Goal: Communication & Community: Answer question/provide support

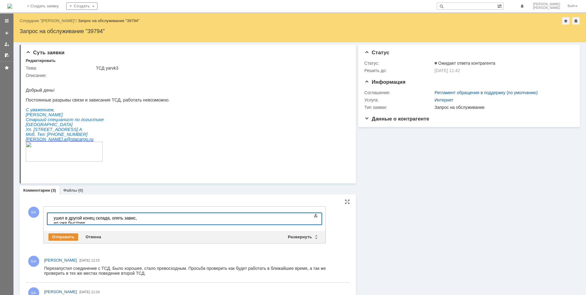
click at [136, 217] on div "ушел в другой конец склада, опять завис, но уже быстрее" at bounding box center [97, 220] width 87 height 10
drag, startPoint x: 172, startPoint y: 216, endPoint x: 199, endPoint y: 218, distance: 27.3
click at [141, 218] on div "ушел в другой конец склада, опять завис на пару минут, но уже быстрее" at bounding box center [97, 220] width 87 height 10
click at [141, 218] on div "ушел в другой конец склада, опять завис на пару минут, но из 1С" at bounding box center [97, 220] width 87 height 10
click at [141, 217] on div "ушел в другой конец склада, опять завис на пару минут, но из 1С уже не выкидыва…" at bounding box center [97, 222] width 87 height 15
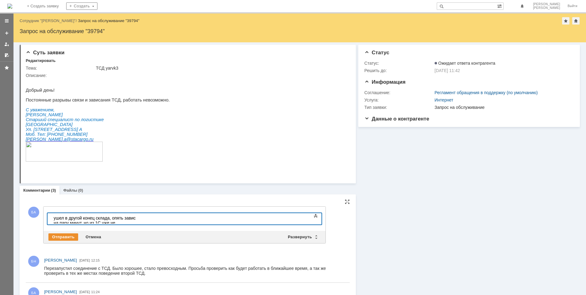
click at [141, 217] on div "ушел в другой конец склада, опять завис на пару минут, но из 1С уже не выкидыва…" at bounding box center [97, 222] width 87 height 15
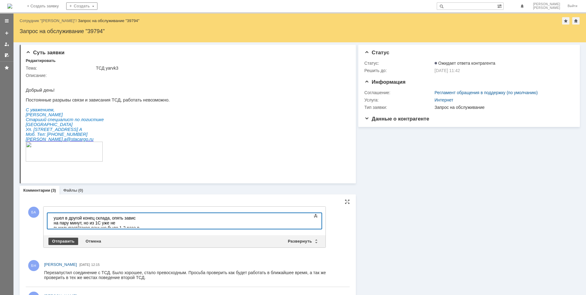
click at [60, 239] on div "Отправить" at bounding box center [63, 240] width 30 height 7
